Goal: Register for event/course

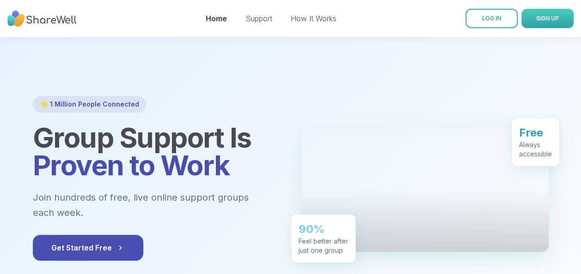
click at [540, 16] on span "SIGN UP" at bounding box center [547, 18] width 23 height 7
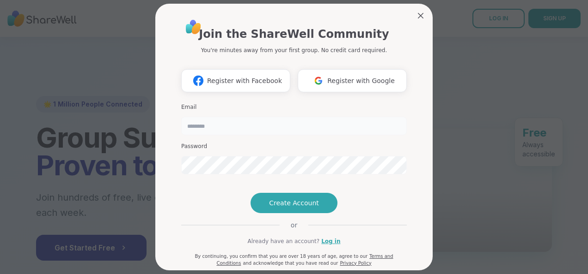
click at [260, 129] on input "email" at bounding box center [293, 126] width 225 height 18
type input "**********"
click at [202, 203] on div "**********" at bounding box center [293, 142] width 225 height 249
click at [282, 128] on input "**********" at bounding box center [293, 126] width 225 height 18
click at [168, 194] on div "**********" at bounding box center [293, 137] width 277 height 267
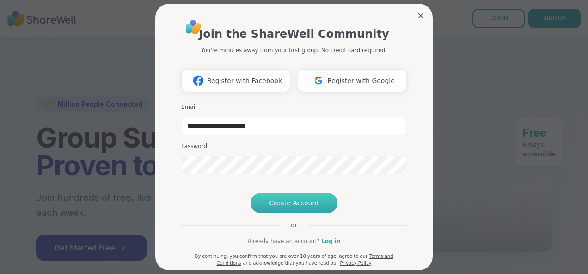
click at [296, 213] on button "Create Account" at bounding box center [293, 203] width 87 height 20
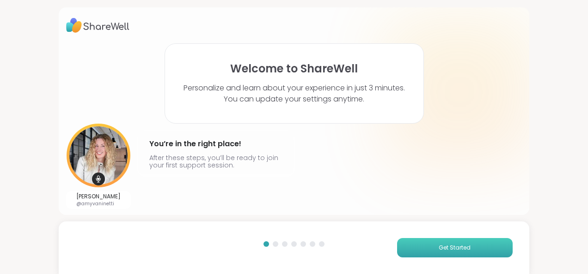
click at [449, 247] on span "Get Started" at bounding box center [454, 248] width 32 height 8
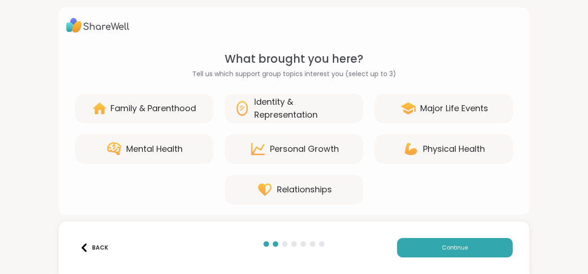
click at [315, 108] on div "Identity & Representation" at bounding box center [304, 109] width 100 height 26
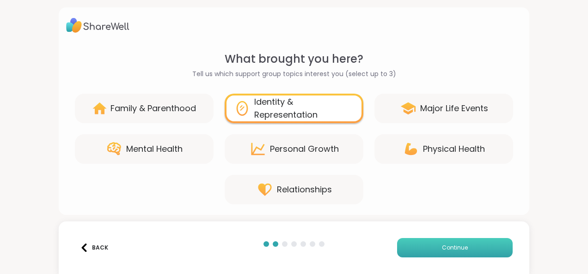
click at [441, 243] on button "Continue" at bounding box center [455, 247] width 116 height 19
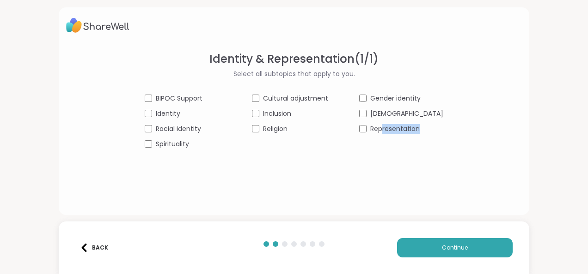
drag, startPoint x: 432, startPoint y: 201, endPoint x: 372, endPoint y: 151, distance: 78.7
click at [372, 150] on div "Identity & Representation ( 1 / 1 ) Select all subtopics that apply to you. BIP…" at bounding box center [294, 111] width 470 height 208
click at [370, 153] on div "Identity & Representation ( 1 / 1 ) Select all subtopics that apply to you. BIP…" at bounding box center [294, 126] width 456 height 150
click at [372, 150] on div "Identity & Representation ( 1 / 1 ) Select all subtopics that apply to you. BIP…" at bounding box center [294, 126] width 456 height 150
click at [280, 114] on span "Inclusion" at bounding box center [277, 114] width 28 height 10
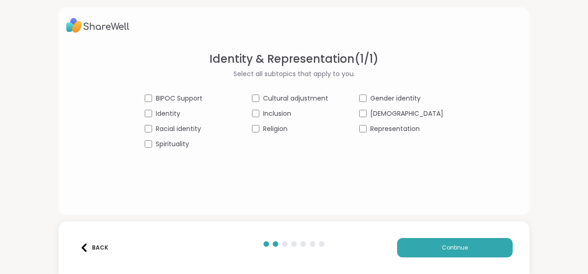
click at [196, 129] on span "Racial identity" at bounding box center [178, 129] width 45 height 10
click at [176, 117] on span "Identity" at bounding box center [168, 114] width 24 height 10
click at [427, 246] on button "Continue" at bounding box center [455, 247] width 116 height 19
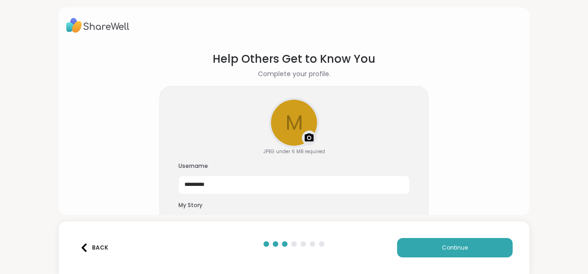
click at [346, 213] on div "My Story" at bounding box center [293, 223] width 231 height 43
click at [193, 204] on h3 "My Story" at bounding box center [293, 206] width 231 height 8
click at [304, 133] on img at bounding box center [309, 138] width 11 height 11
click at [420, 127] on div "JPEG under 6 MB required Username ********* My Story" at bounding box center [293, 171] width 269 height 170
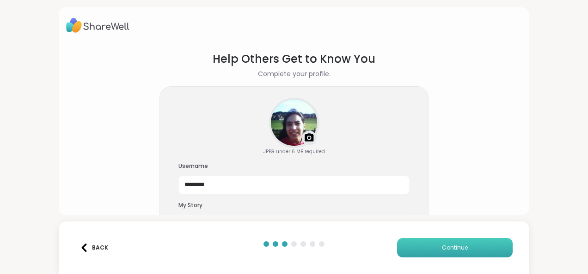
click at [446, 249] on span "Continue" at bounding box center [455, 248] width 26 height 8
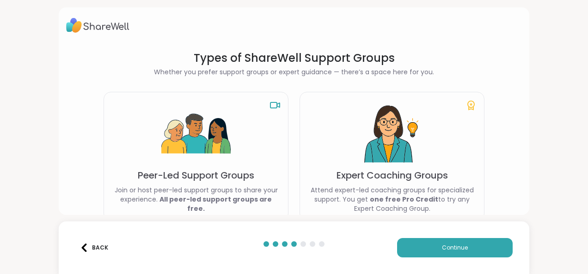
click at [446, 108] on div "Expert Coaching Groups Attend expert-led coaching groups for specialized suppor…" at bounding box center [391, 156] width 185 height 129
click at [207, 182] on p "Peer-Led Support Groups" at bounding box center [196, 175] width 116 height 13
click at [228, 132] on div "Peer-Led Support Groups Join or host peer-led support groups to share your expe…" at bounding box center [195, 156] width 185 height 129
click at [231, 121] on div "Peer-Led Support Groups Join or host peer-led support groups to share your expe…" at bounding box center [195, 156] width 185 height 129
click at [213, 194] on p "Join or host peer-led support groups to share your experience. All peer-led sup…" at bounding box center [195, 200] width 169 height 28
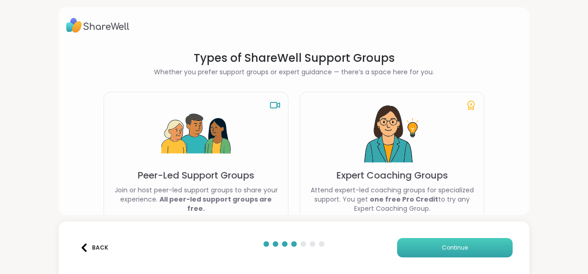
click at [442, 248] on span "Continue" at bounding box center [455, 248] width 26 height 8
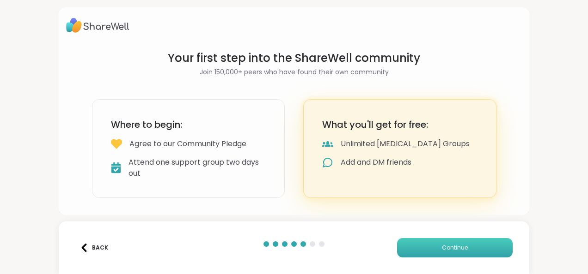
click at [444, 246] on span "Continue" at bounding box center [455, 248] width 26 height 8
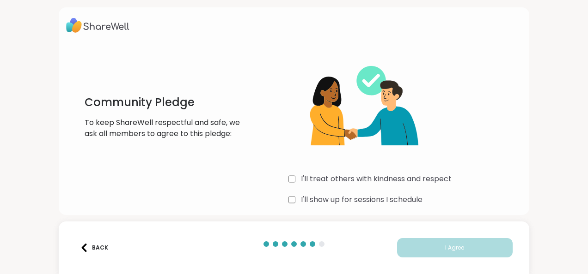
click at [292, 196] on div "I'll show up for sessions I schedule" at bounding box center [404, 200] width 233 height 11
click at [294, 197] on div "I'll show up for sessions I schedule" at bounding box center [404, 200] width 233 height 11
click at [319, 243] on div at bounding box center [322, 245] width 6 height 6
click at [80, 250] on img at bounding box center [84, 248] width 8 height 8
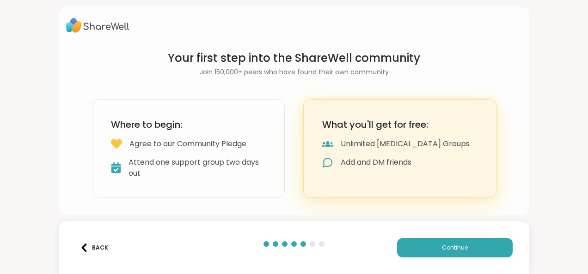
click at [164, 142] on div "Agree to our Community Pledge" at bounding box center [187, 144] width 117 height 11
click at [333, 168] on div "What you'll get for free: Unlimited Peer Support Groups Add and DM friends" at bounding box center [399, 148] width 193 height 99
click at [376, 143] on div "Unlimited Peer Support Groups" at bounding box center [405, 144] width 129 height 11
click at [165, 136] on div "Where to begin: Agree to our Community Pledge Attend one support group two days…" at bounding box center [188, 148] width 193 height 99
click at [423, 245] on button "Continue" at bounding box center [455, 247] width 116 height 19
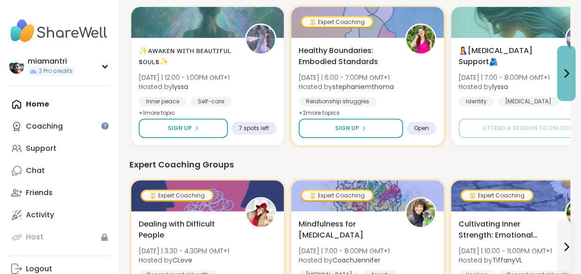
scroll to position [111, 0]
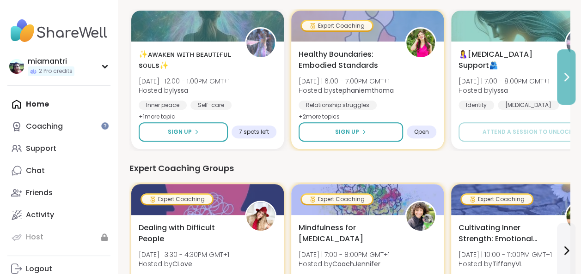
click at [571, 72] on button at bounding box center [566, 76] width 18 height 55
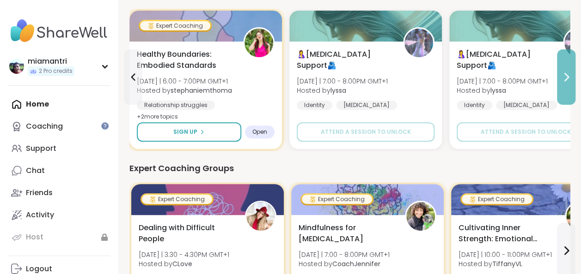
click at [571, 72] on button at bounding box center [566, 76] width 18 height 55
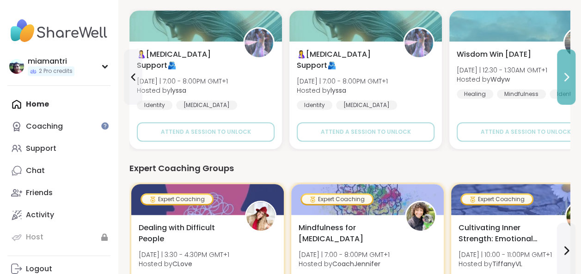
click at [571, 72] on button at bounding box center [566, 76] width 18 height 55
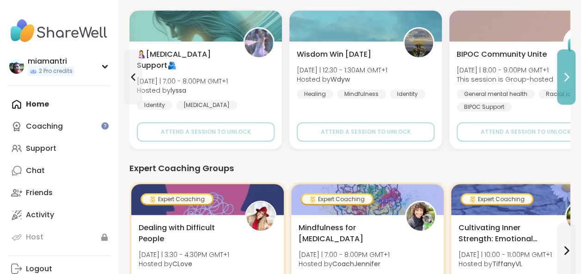
click at [571, 72] on button at bounding box center [566, 76] width 18 height 55
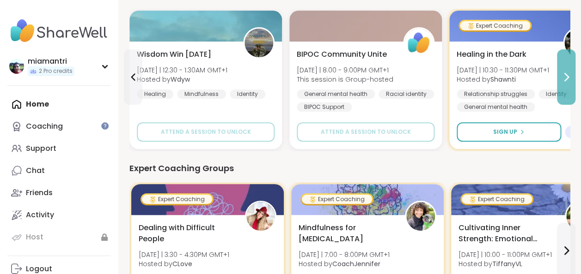
click at [571, 72] on button at bounding box center [566, 76] width 18 height 55
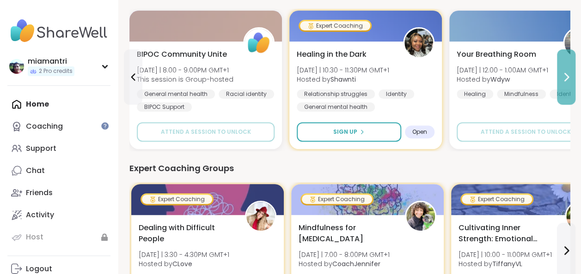
click at [571, 72] on button at bounding box center [566, 76] width 18 height 55
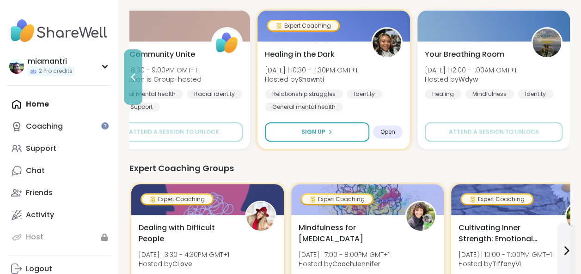
click at [132, 81] on icon at bounding box center [133, 77] width 11 height 11
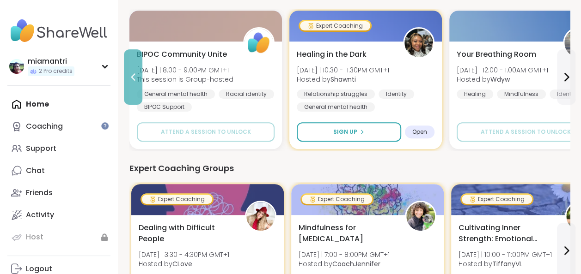
click at [132, 81] on icon at bounding box center [133, 77] width 11 height 11
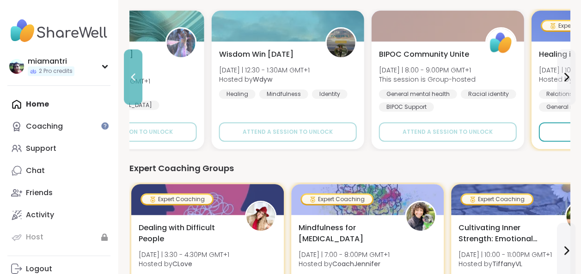
click at [132, 79] on icon at bounding box center [133, 77] width 11 height 11
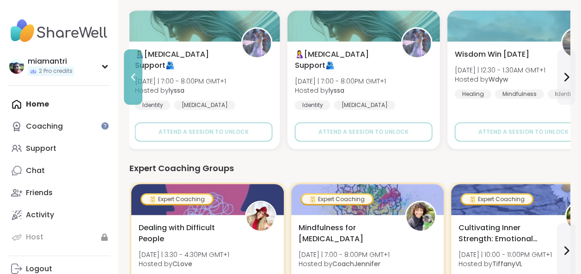
click at [132, 79] on icon at bounding box center [133, 77] width 11 height 11
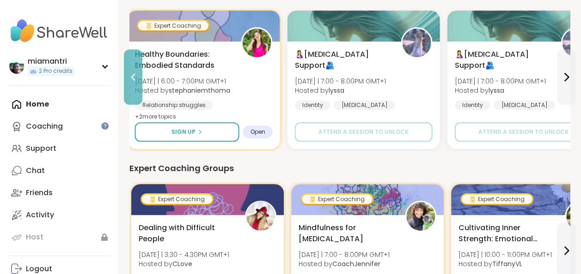
click at [132, 79] on icon at bounding box center [133, 77] width 11 height 11
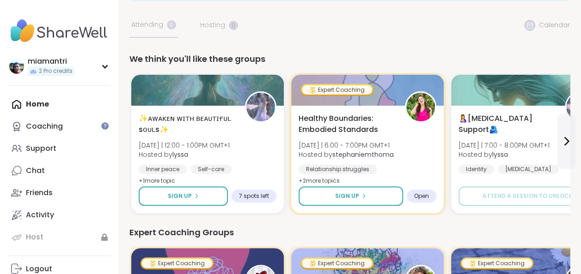
scroll to position [0, 0]
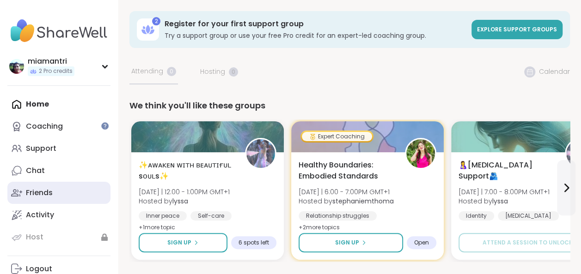
click at [40, 189] on div "Friends" at bounding box center [39, 193] width 27 height 10
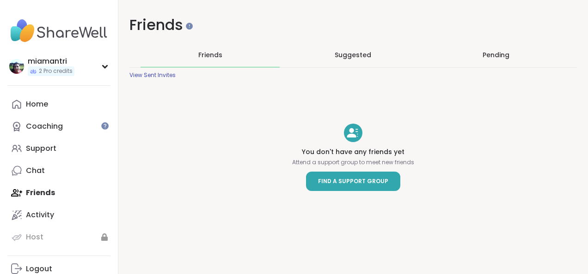
click at [334, 185] on span "Find a Support Group" at bounding box center [353, 181] width 70 height 9
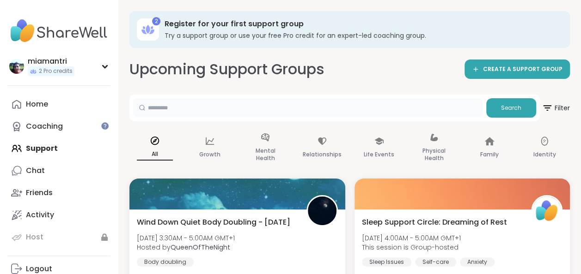
click at [299, 111] on input "text" at bounding box center [307, 107] width 349 height 18
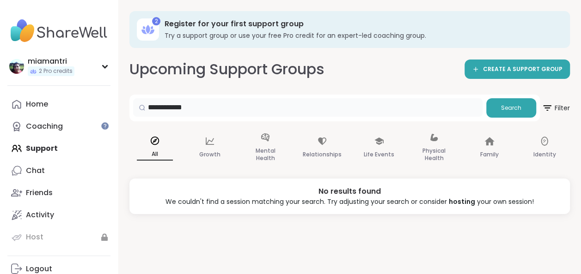
click at [185, 109] on input "**********" at bounding box center [307, 107] width 349 height 18
click at [499, 111] on button "Search" at bounding box center [511, 107] width 50 height 19
click at [431, 103] on input "**********" at bounding box center [307, 107] width 349 height 18
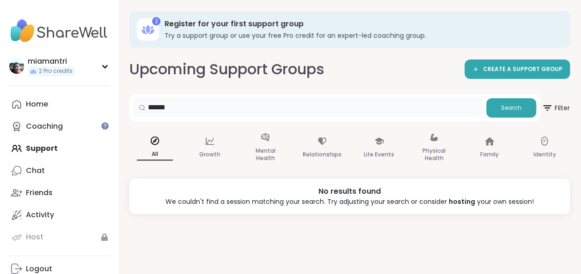
click at [431, 103] on input "******" at bounding box center [307, 107] width 349 height 18
type input "******"
click at [495, 106] on button "Search" at bounding box center [511, 107] width 50 height 19
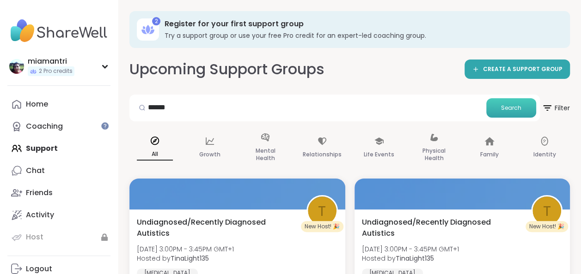
click at [486, 98] on button "Search" at bounding box center [511, 107] width 50 height 19
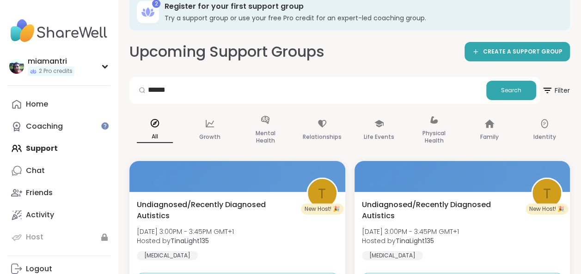
scroll to position [86, 0]
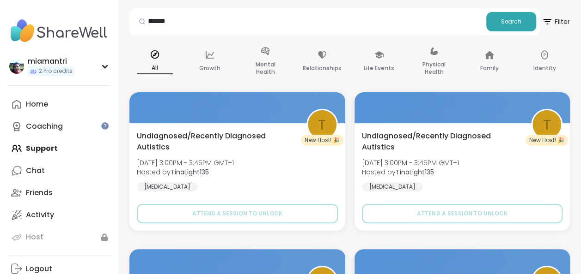
click at [486, 12] on button "Search" at bounding box center [511, 21] width 50 height 19
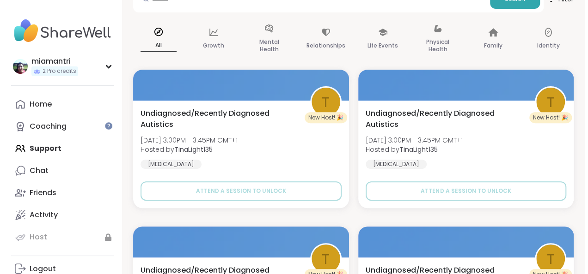
scroll to position [0, 0]
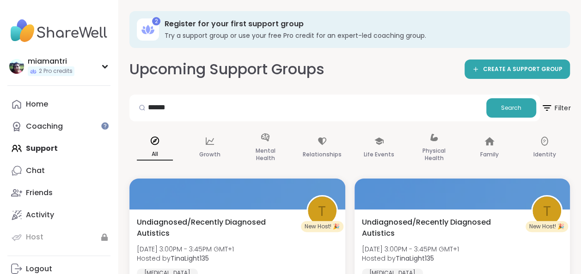
click at [549, 110] on icon at bounding box center [547, 108] width 12 height 12
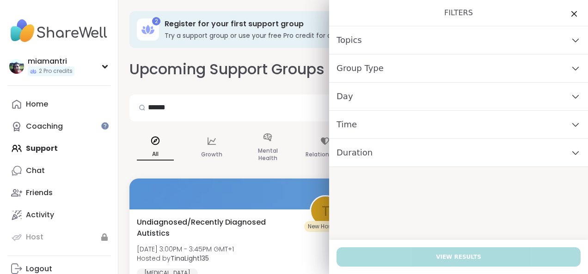
click at [548, 103] on div "Day" at bounding box center [458, 97] width 259 height 28
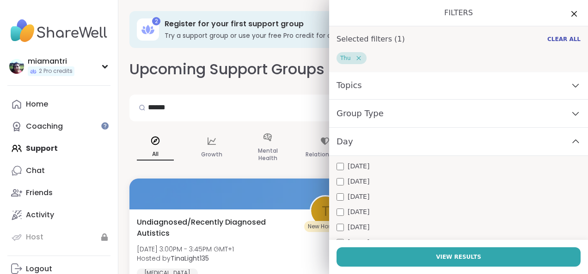
click at [554, 87] on div "Topics" at bounding box center [458, 86] width 259 height 28
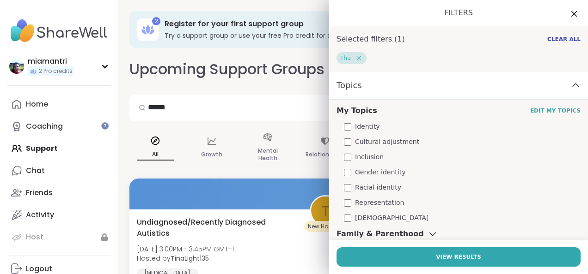
click at [554, 86] on div "Topics" at bounding box center [458, 86] width 259 height 28
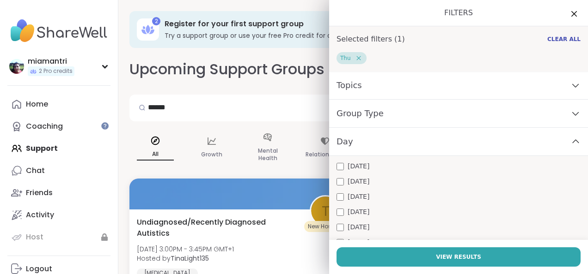
click at [557, 92] on div "Topics" at bounding box center [458, 86] width 259 height 28
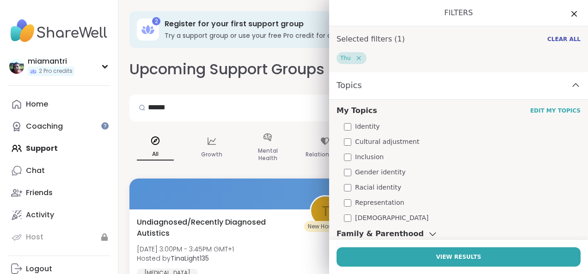
click at [561, 89] on div "Topics" at bounding box center [458, 86] width 259 height 28
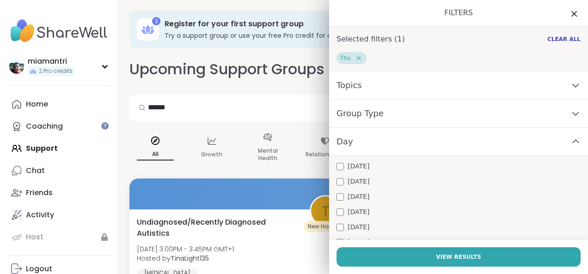
click at [554, 140] on div "Day" at bounding box center [458, 142] width 259 height 28
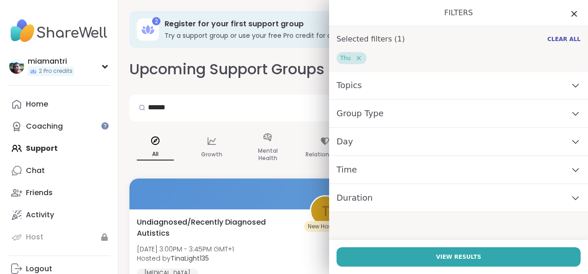
click at [570, 171] on icon at bounding box center [575, 170] width 10 height 6
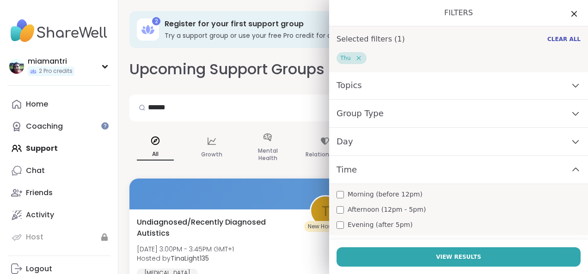
click at [347, 225] on span "Evening (after 5pm)" at bounding box center [379, 225] width 65 height 10
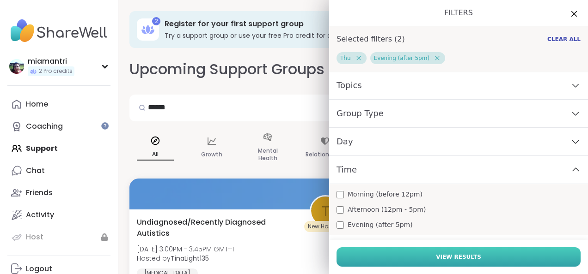
click at [404, 262] on button "View Results" at bounding box center [458, 257] width 244 height 19
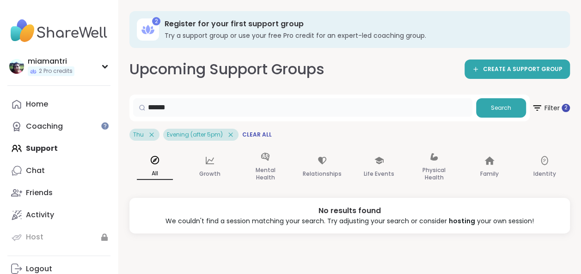
click at [416, 108] on input "******" at bounding box center [302, 107] width 339 height 18
click at [503, 109] on span "Search" at bounding box center [501, 108] width 20 height 8
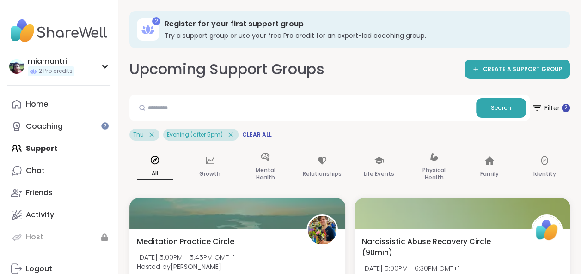
click at [480, 133] on div "Thu Evening (after 5pm) Clear All" at bounding box center [349, 135] width 440 height 12
